Goal: Contribute content: Add original content to the website for others to see

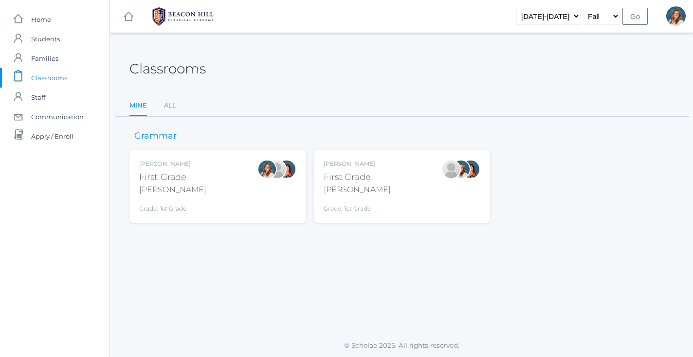
click at [217, 166] on div "Liv Barber First Grade Barber Grade: 1st Grade 01LA" at bounding box center [217, 187] width 157 height 54
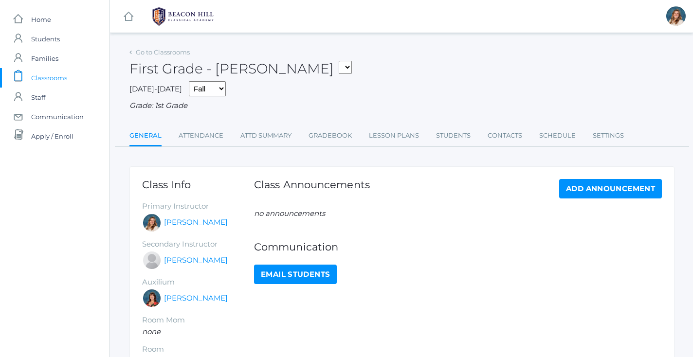
click at [367, 132] on ul "General Attendance Attd Summary Gradebook Lesson Plans Students Contacts Schedu…" at bounding box center [401, 136] width 545 height 21
click at [381, 132] on link "Lesson Plans" at bounding box center [394, 135] width 50 height 19
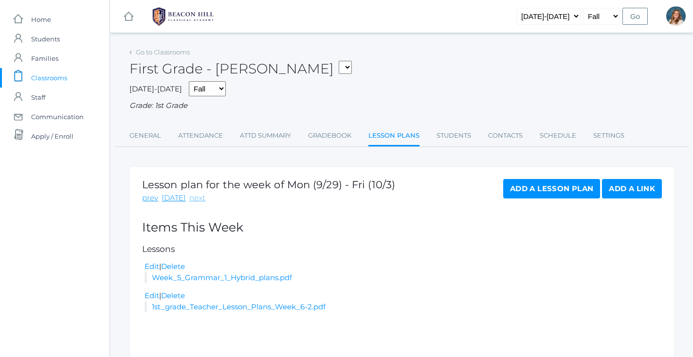
click at [197, 197] on link "next" at bounding box center [197, 198] width 16 height 11
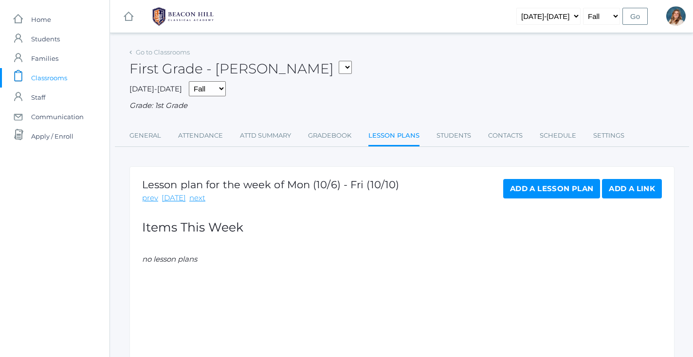
click at [528, 198] on div "Add a Lesson Plan Add a Link" at bounding box center [582, 191] width 159 height 25
click at [528, 191] on link "Add a Lesson Plan" at bounding box center [551, 188] width 97 height 19
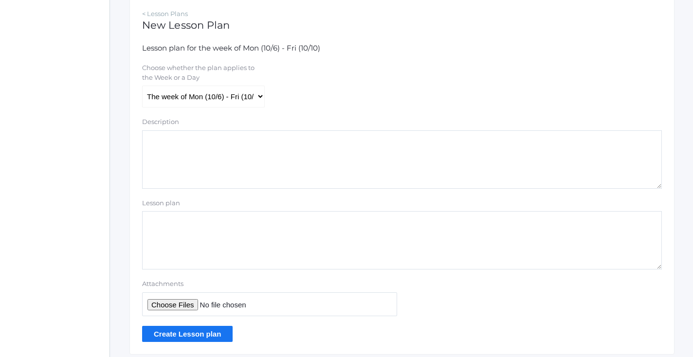
scroll to position [172, 0]
click at [180, 297] on input "Attachments" at bounding box center [269, 303] width 255 height 24
type input "C:\fakepath\Week 6 Grammar 1 Hybrid plans.pdf"
click at [207, 327] on input "Create Lesson plan" at bounding box center [187, 333] width 91 height 16
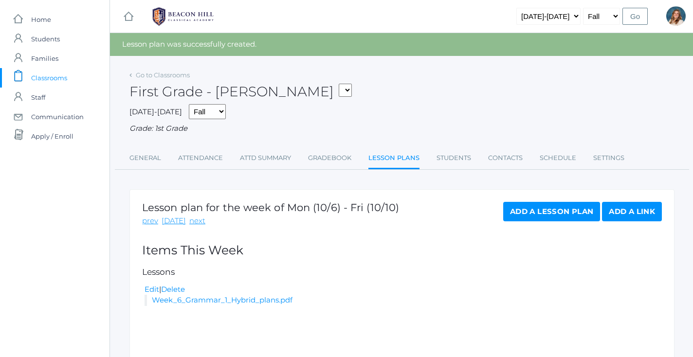
click at [51, 73] on span "Classrooms" at bounding box center [49, 77] width 36 height 19
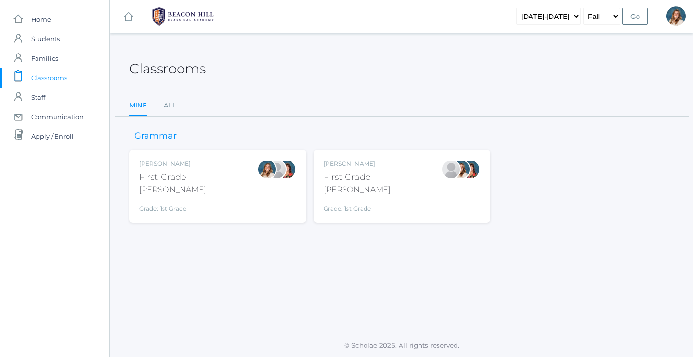
click at [387, 184] on div "[PERSON_NAME] First Grade [PERSON_NAME] Grade: 1st Grade 01LA" at bounding box center [402, 187] width 157 height 54
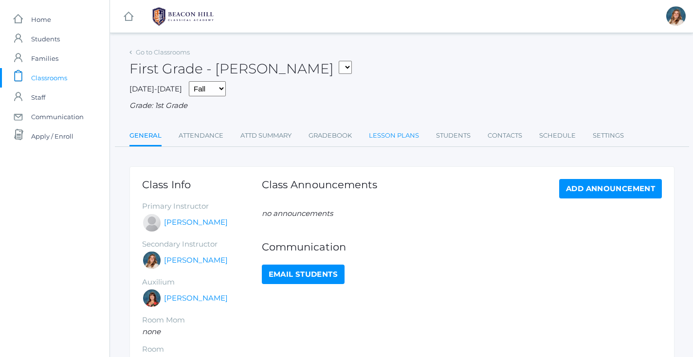
click at [399, 129] on link "Lesson Plans" at bounding box center [394, 135] width 50 height 19
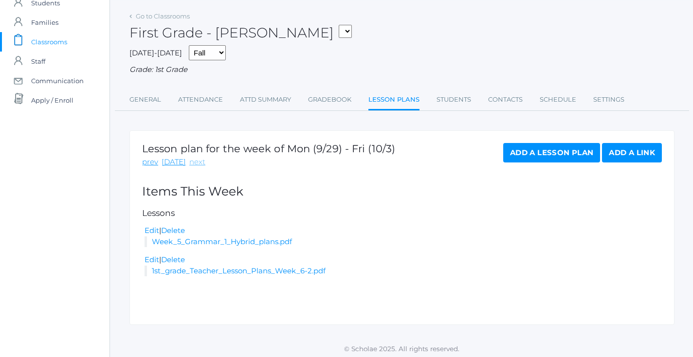
scroll to position [36, 0]
click at [190, 159] on link "next" at bounding box center [197, 162] width 16 height 11
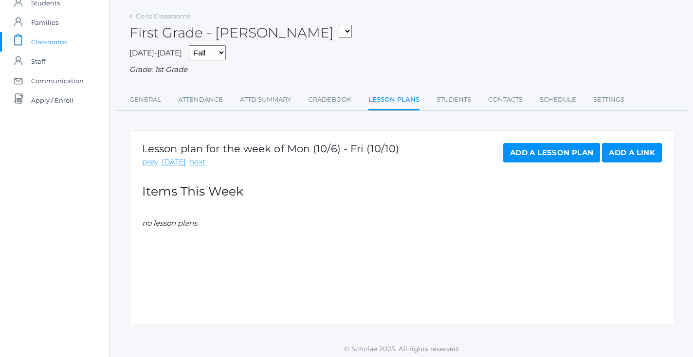
scroll to position [36, 0]
click at [522, 151] on link "Add a Lesson Plan" at bounding box center [551, 153] width 97 height 19
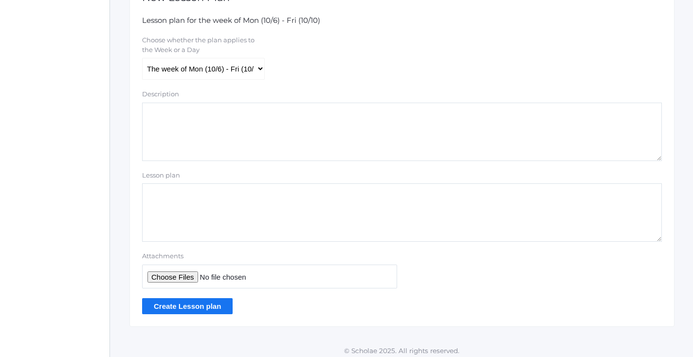
scroll to position [198, 0]
click at [181, 272] on input "Attachments" at bounding box center [269, 277] width 255 height 24
type input "C:\fakepath\Week 6 Grammar 1 Hybrid plans.pdf"
click at [212, 302] on input "Create Lesson plan" at bounding box center [187, 307] width 91 height 16
